Goal: Information Seeking & Learning: Learn about a topic

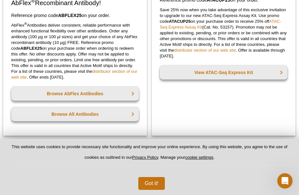
scroll to position [148, 0]
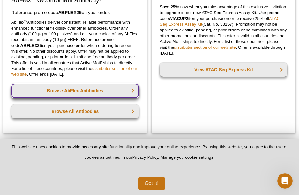
click at [87, 91] on link "Browse AbFlex Antibodies" at bounding box center [75, 91] width 128 height 14
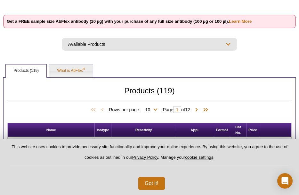
scroll to position [189, 0]
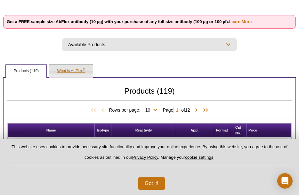
click at [70, 75] on link "What is AbFlex ®" at bounding box center [70, 71] width 43 height 13
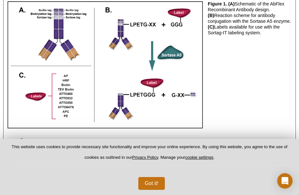
scroll to position [307, 0]
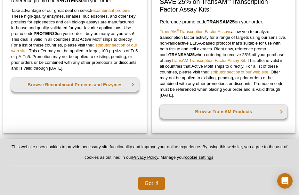
scroll to position [398, 0]
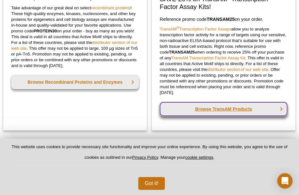
click at [221, 112] on link "Browse TransAM Products" at bounding box center [224, 109] width 128 height 14
click at [237, 108] on link "Browse TransAM Products" at bounding box center [224, 109] width 128 height 14
click at [219, 107] on link "Browse TransAM Products" at bounding box center [224, 109] width 128 height 14
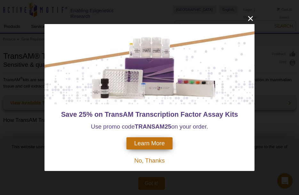
click at [137, 160] on span "No, Thanks" at bounding box center [149, 160] width 30 height 7
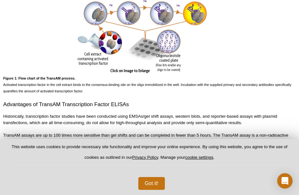
scroll to position [330, 0]
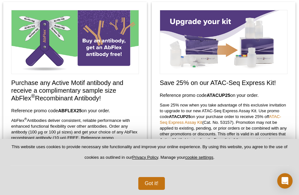
scroll to position [49, 0]
